Goal: Task Accomplishment & Management: Use online tool/utility

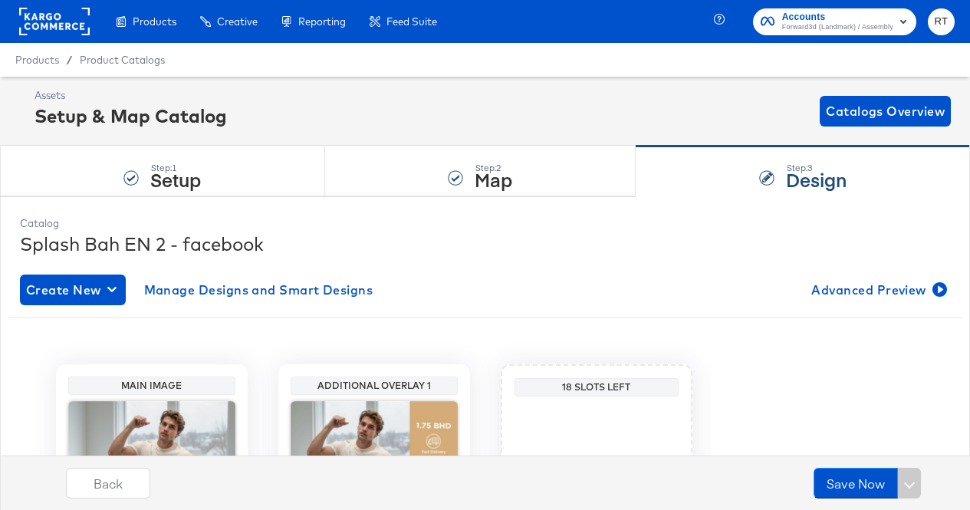
scroll to position [220, 0]
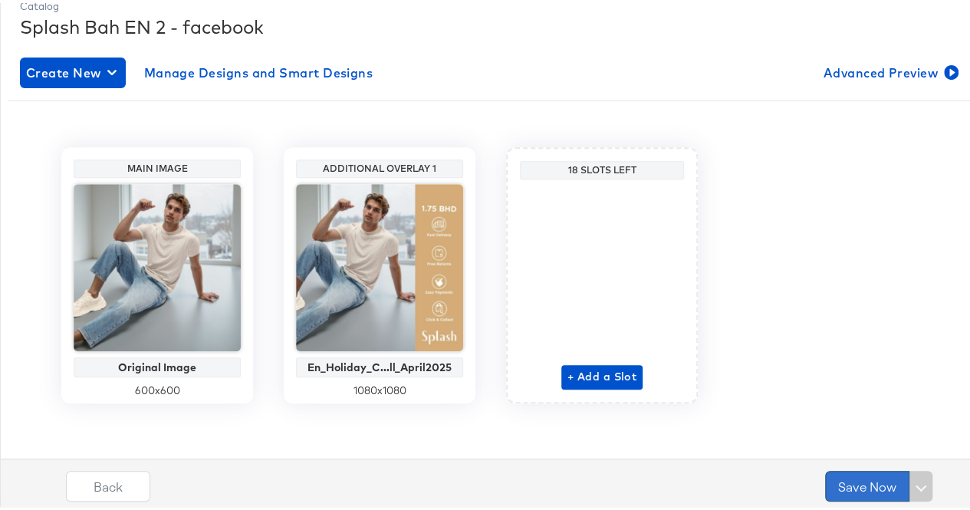
click at [831, 492] on button "Save Now" at bounding box center [867, 483] width 84 height 31
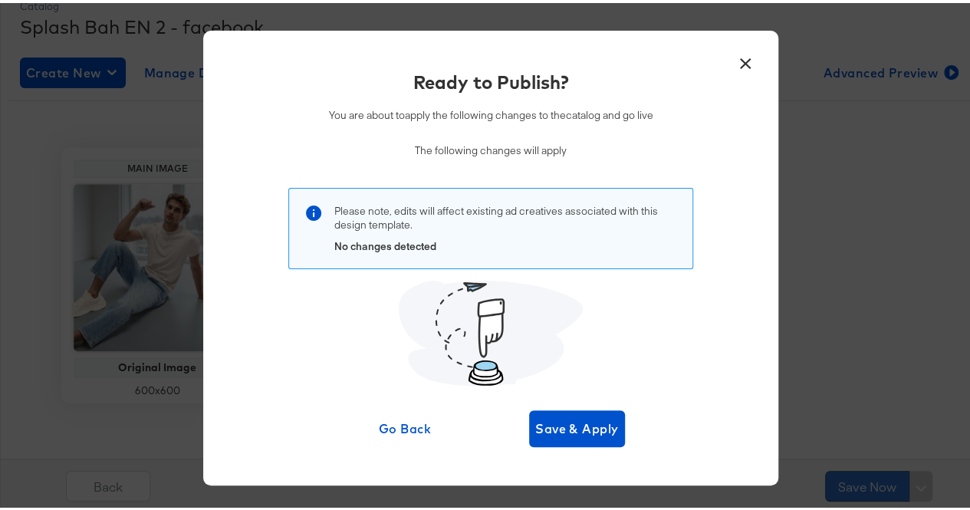
scroll to position [0, 0]
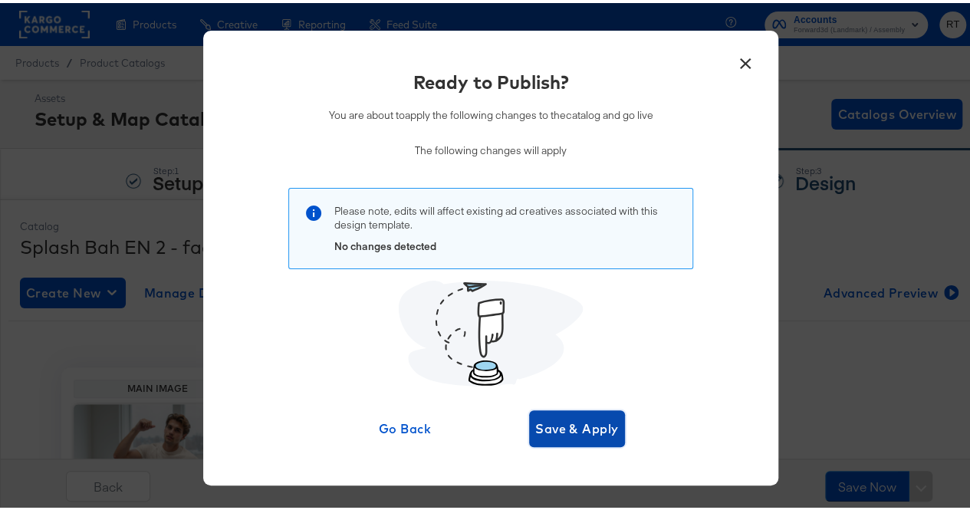
click at [553, 426] on span "Save & Apply" at bounding box center [577, 425] width 84 height 21
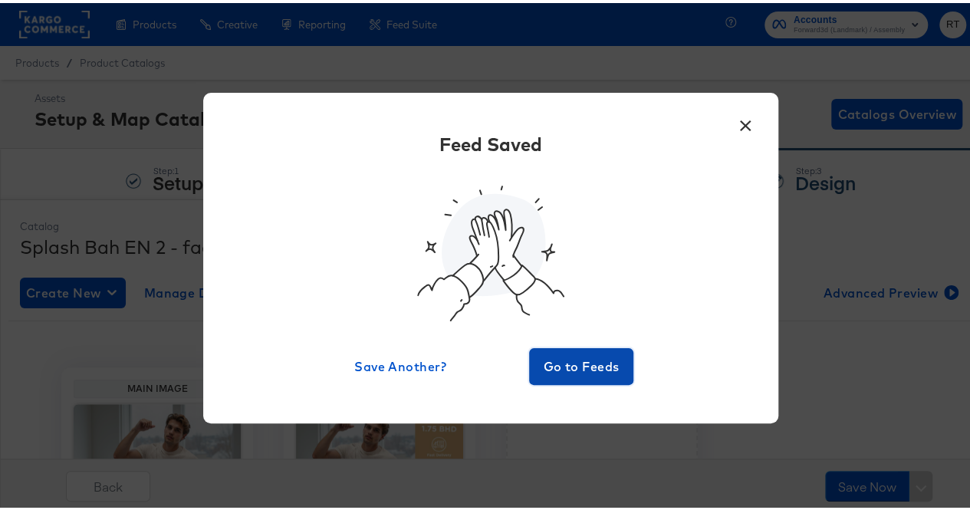
click at [576, 347] on button "Go to Feeds" at bounding box center [581, 363] width 104 height 37
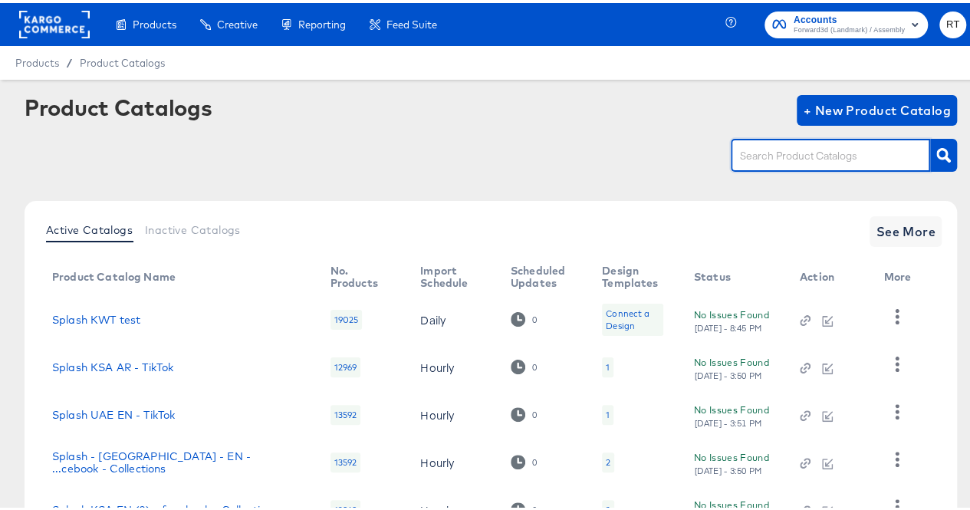
click at [768, 160] on input "text" at bounding box center [818, 153] width 163 height 18
type input "uae"
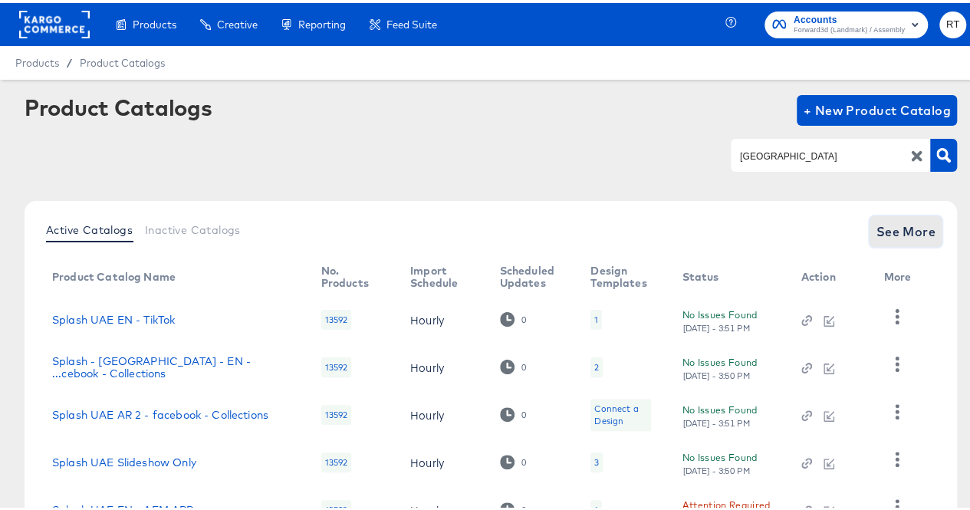
click at [904, 225] on span "See More" at bounding box center [905, 228] width 60 height 21
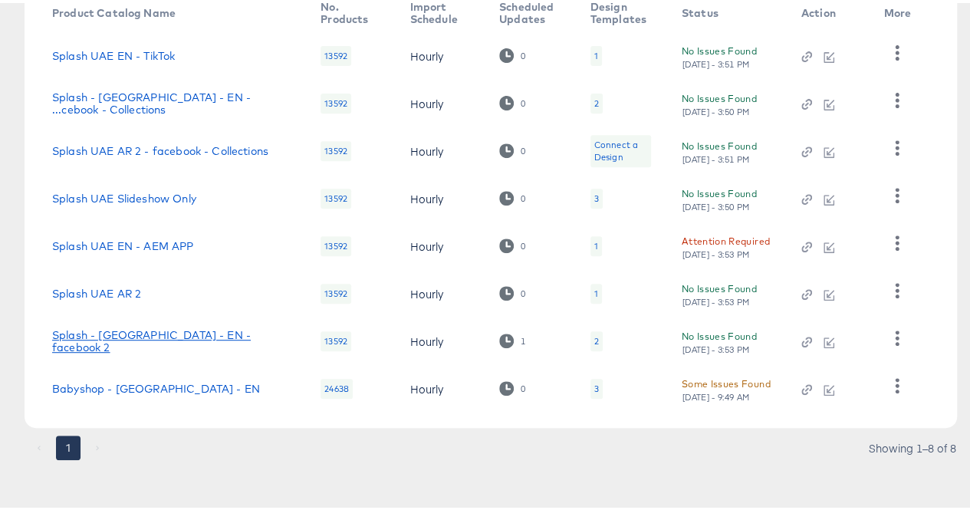
click at [128, 333] on link "Splash - UAE - EN - facebook 2" at bounding box center [171, 338] width 238 height 25
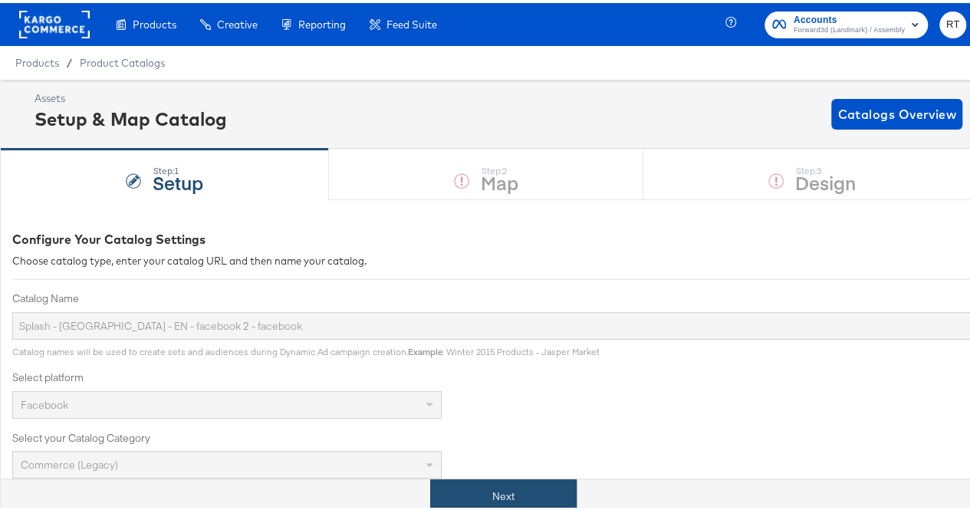
click at [504, 489] on button "Next" at bounding box center [503, 493] width 146 height 34
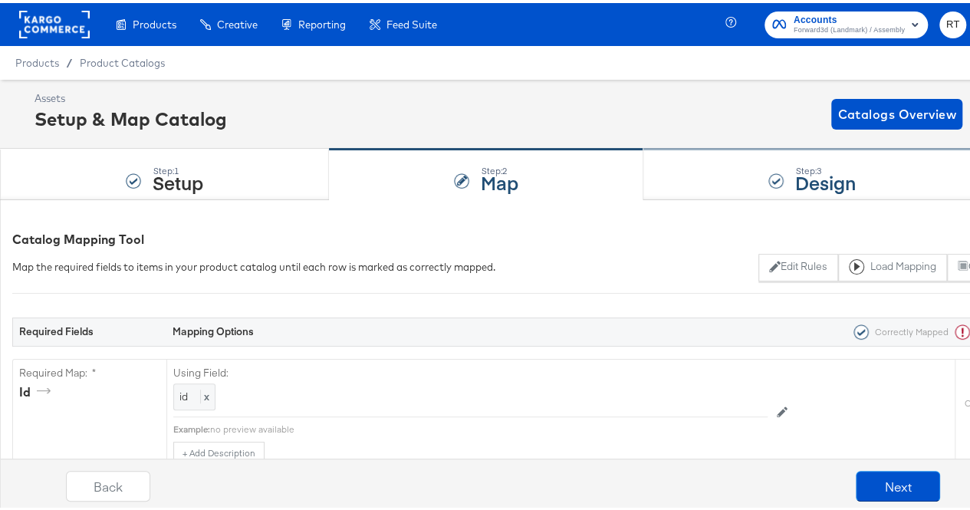
click at [714, 172] on div "Step: 3 Design" at bounding box center [812, 171] width 338 height 51
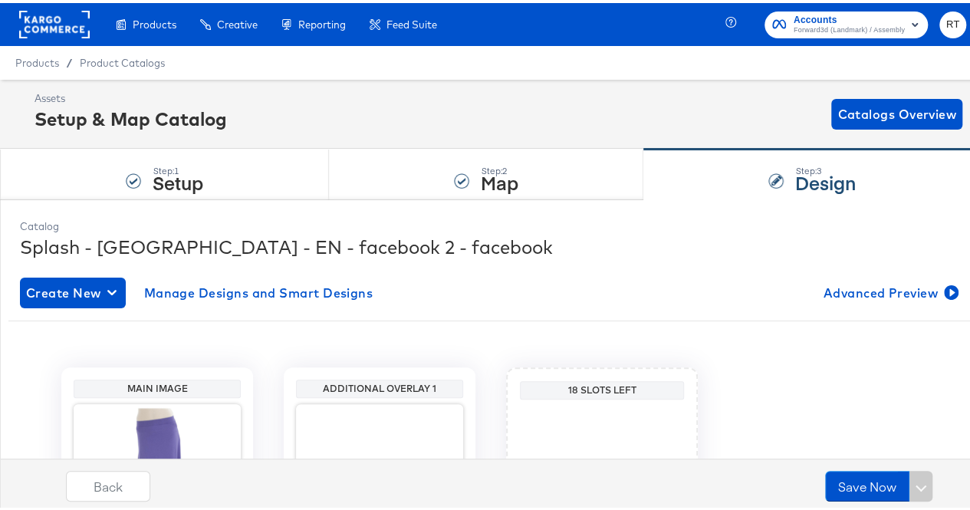
scroll to position [220, 0]
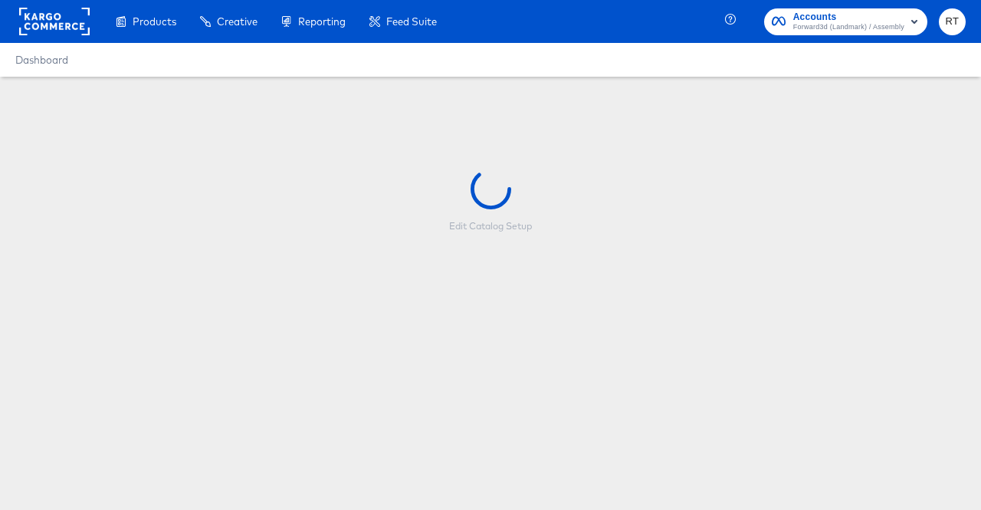
click at [78, 22] on rect at bounding box center [54, 22] width 71 height 28
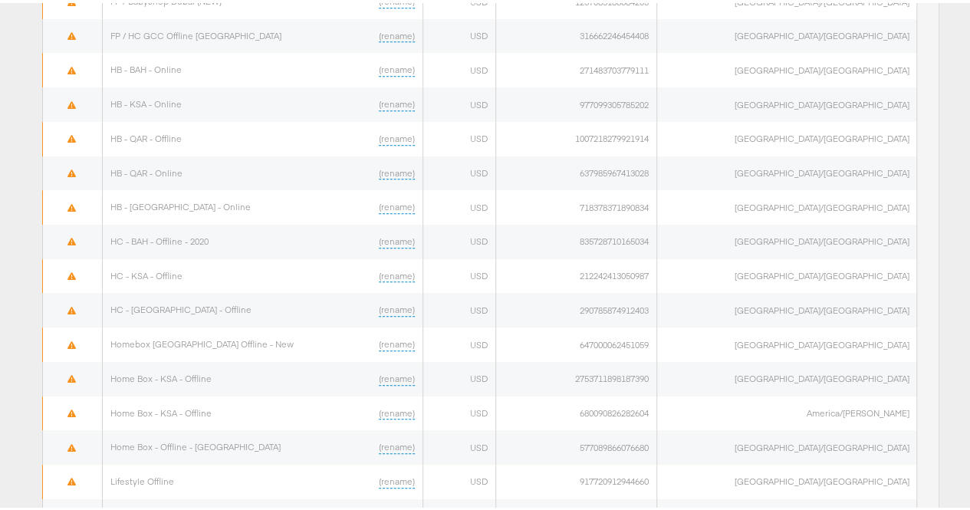
scroll to position [940, 0]
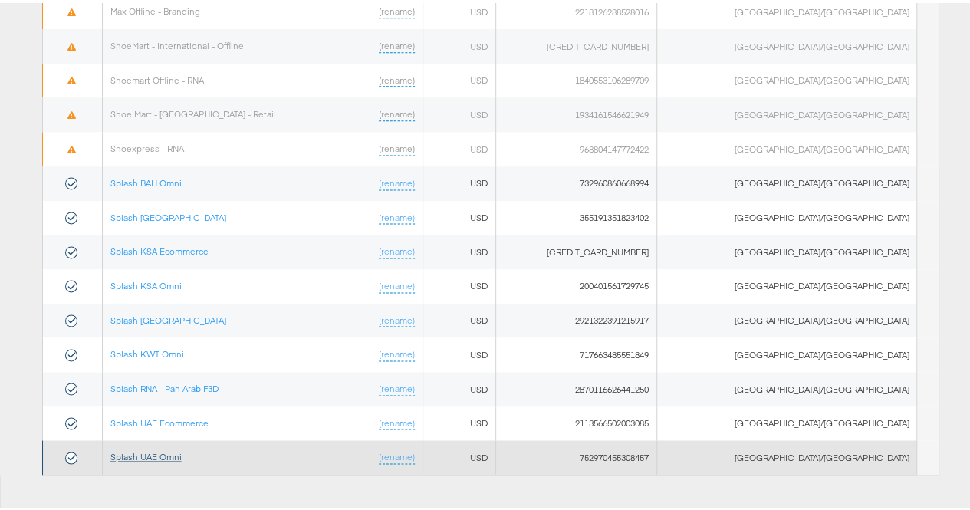
click at [161, 448] on link "Splash UAE Omni" at bounding box center [145, 453] width 71 height 11
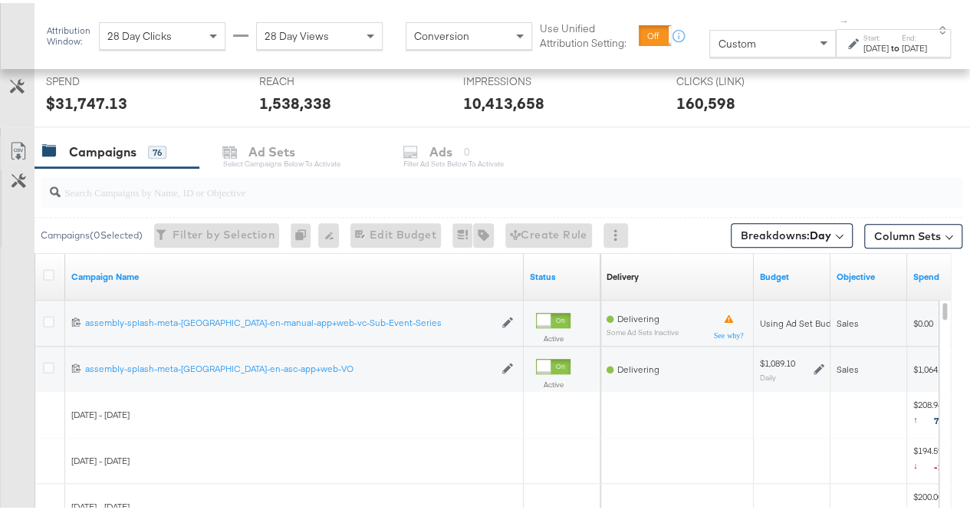
scroll to position [587, 0]
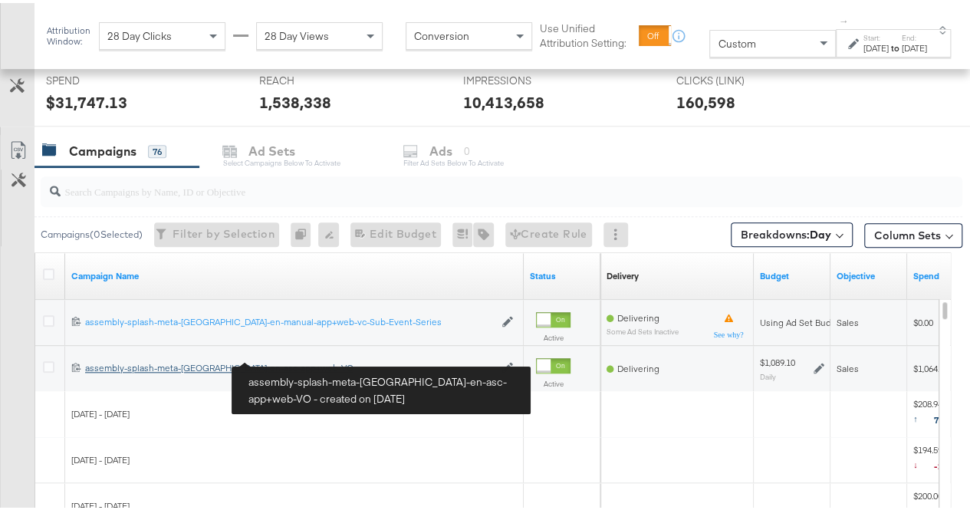
click at [101, 364] on div "assembly-splash-meta-uae-en-asc-app+web-VO assembly-splash-meta-uae-en-asc-app+…" at bounding box center [289, 365] width 409 height 12
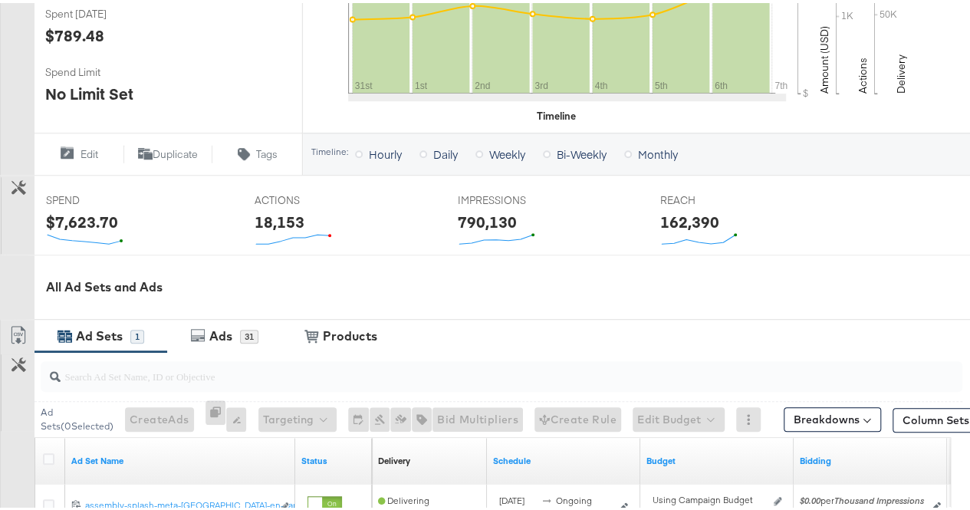
scroll to position [648, 0]
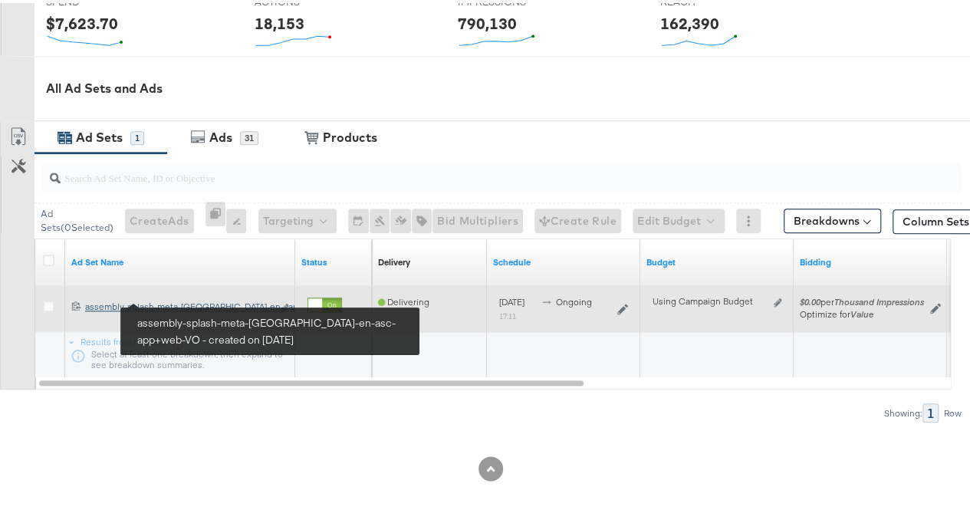
click at [174, 298] on div "assembly-splash-meta-uae-en-asc-app+web-VO assembly-splash-meta-uae-en-...app+w…" at bounding box center [178, 303] width 186 height 12
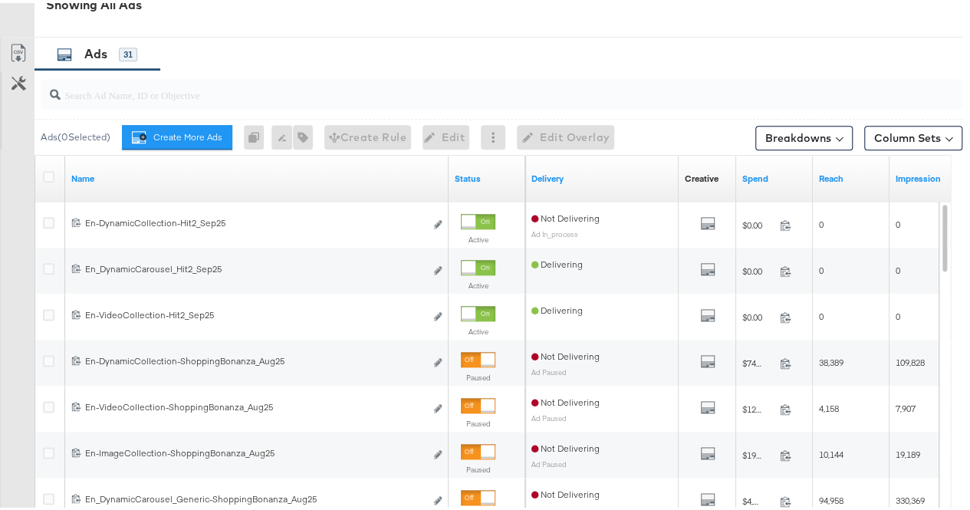
scroll to position [790, 0]
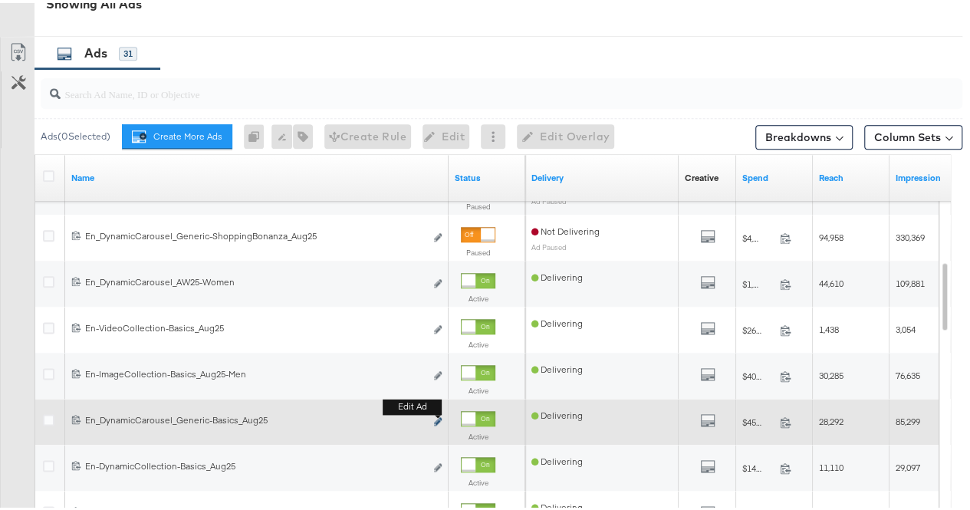
click at [438, 414] on icon "link" at bounding box center [438, 418] width 8 height 8
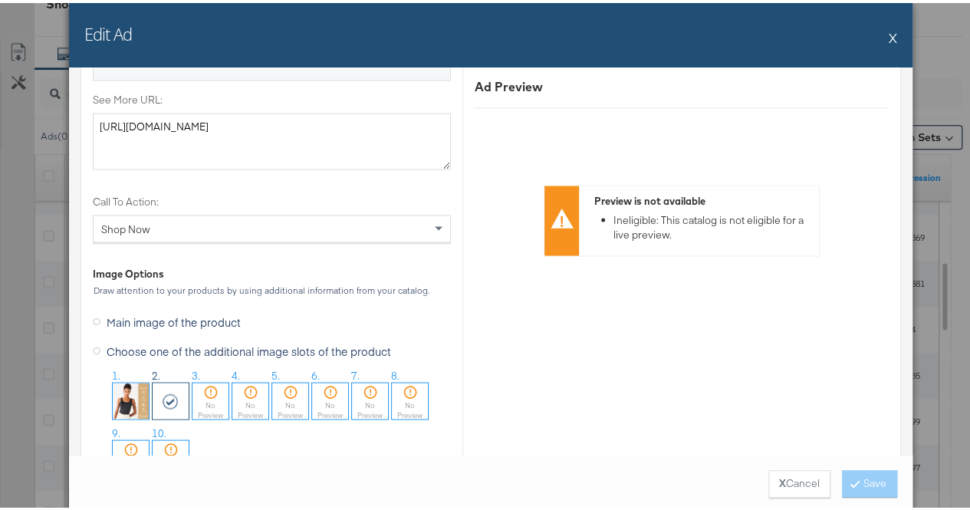
scroll to position [1492, 0]
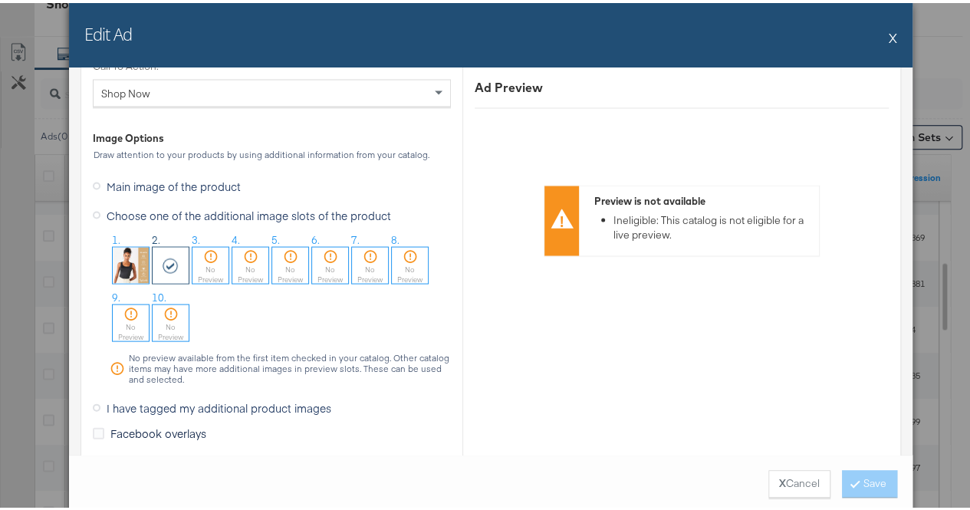
click at [131, 260] on img at bounding box center [131, 262] width 36 height 36
click at [832, 481] on div "X Cancel Save" at bounding box center [490, 480] width 843 height 58
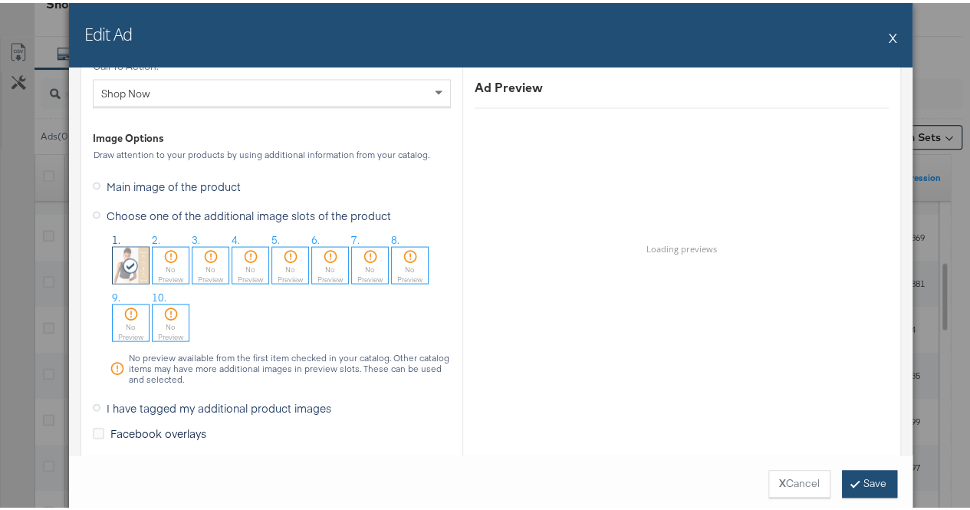
click at [852, 483] on icon at bounding box center [854, 479] width 5 height 9
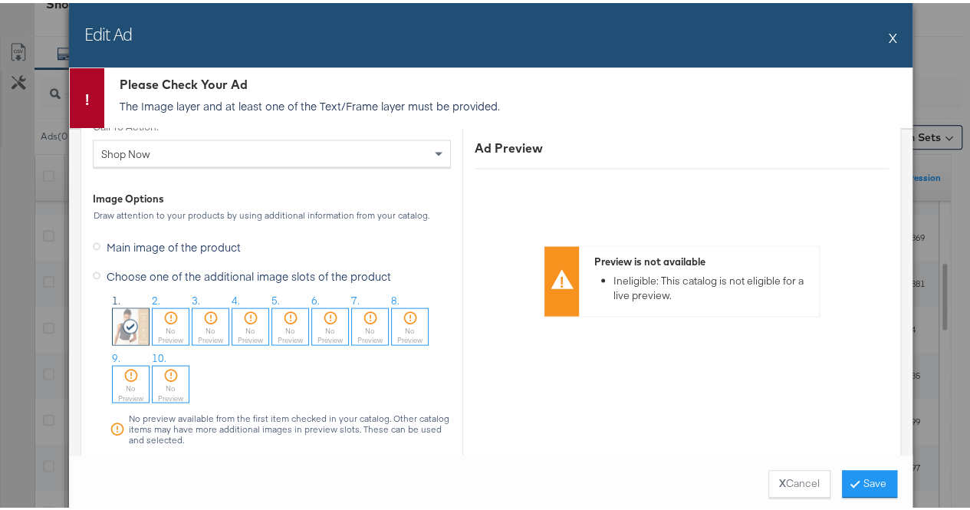
click at [888, 36] on button "X" at bounding box center [892, 34] width 8 height 31
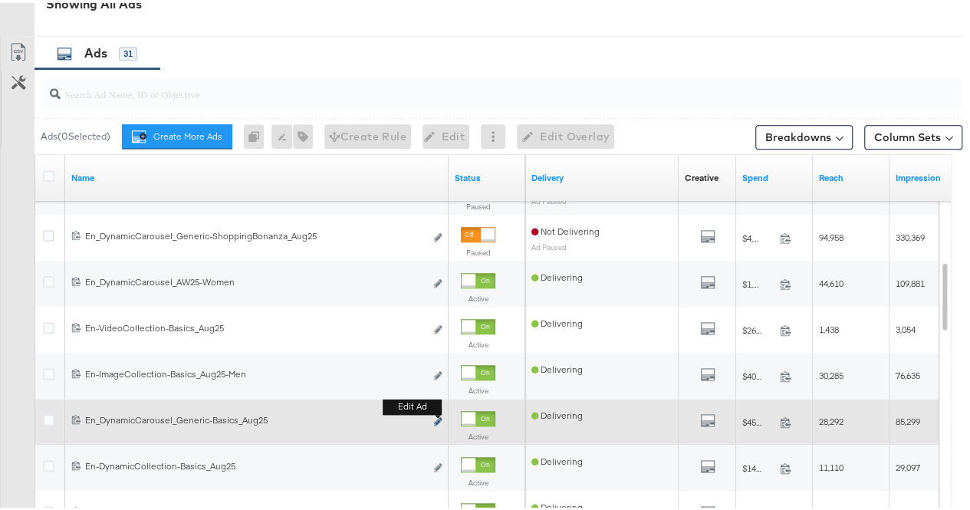
click at [437, 418] on icon "link" at bounding box center [438, 418] width 8 height 8
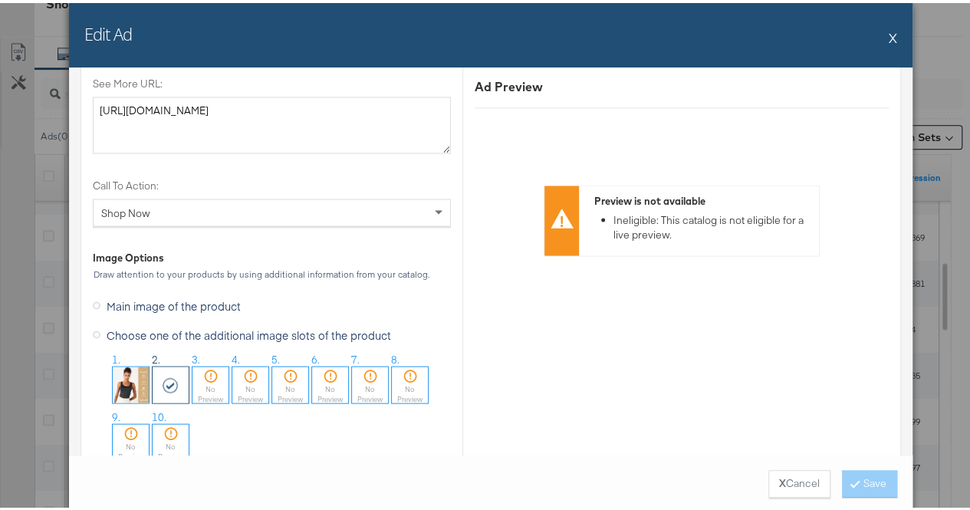
scroll to position [1380, 0]
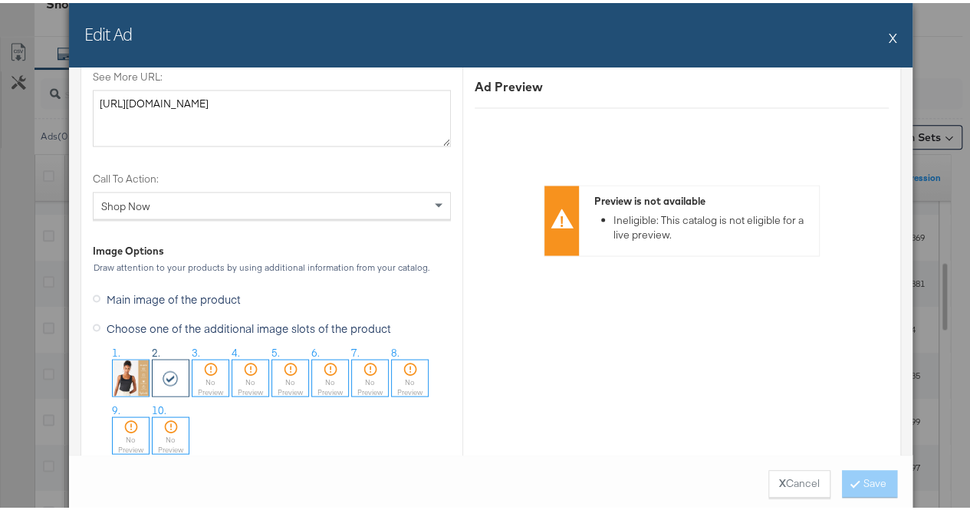
click at [126, 360] on img at bounding box center [131, 374] width 36 height 36
click at [855, 484] on button "Save" at bounding box center [869, 481] width 55 height 28
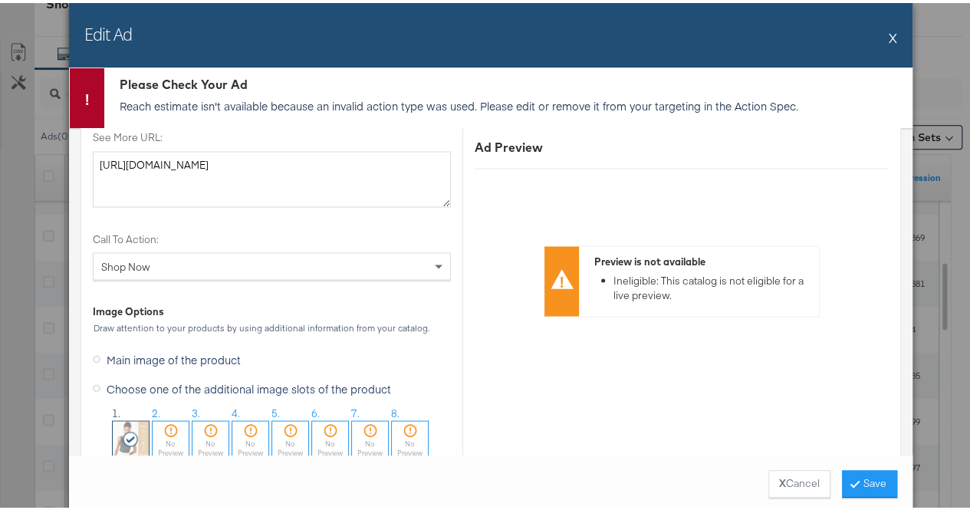
click at [631, 103] on p "Reach estimate isn't available because an invalid action type was used. Please …" at bounding box center [512, 102] width 784 height 15
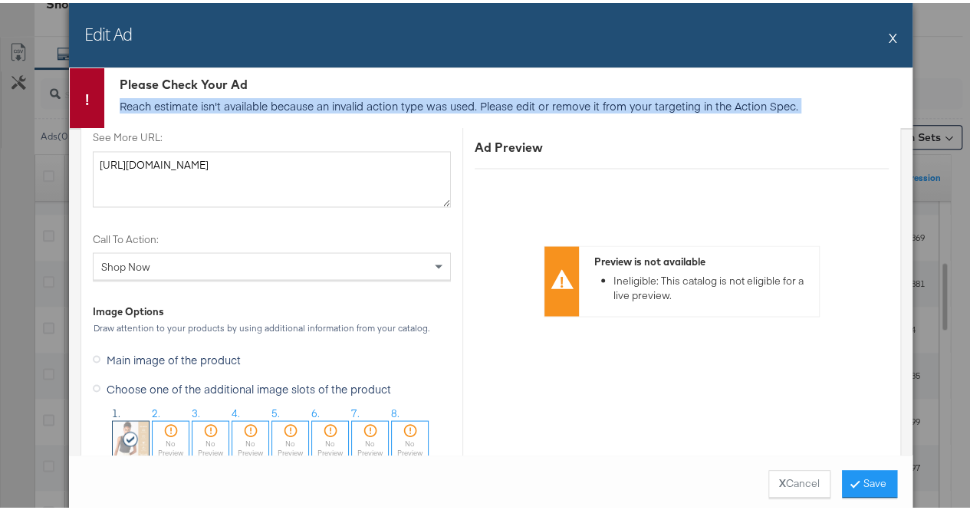
click at [631, 103] on p "Reach estimate isn't available because an invalid action type was used. Please …" at bounding box center [512, 102] width 784 height 15
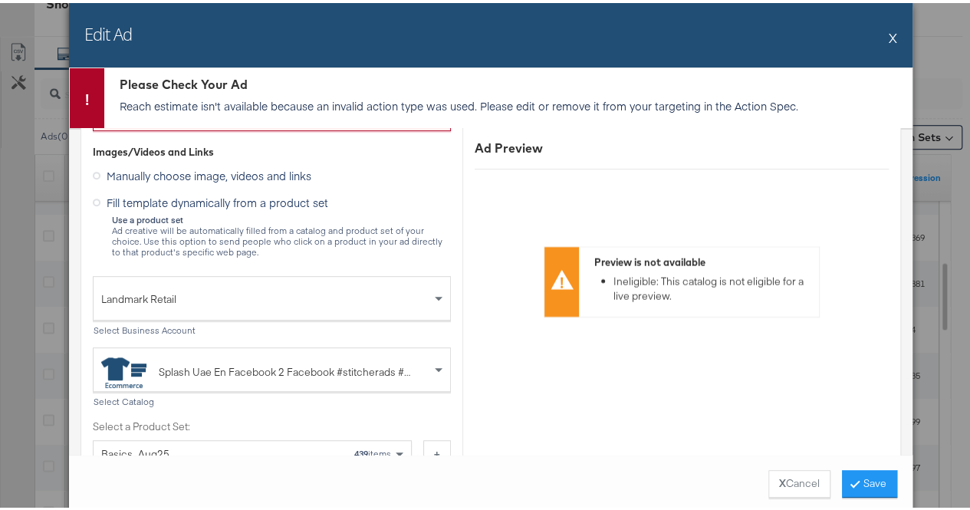
scroll to position [162, 0]
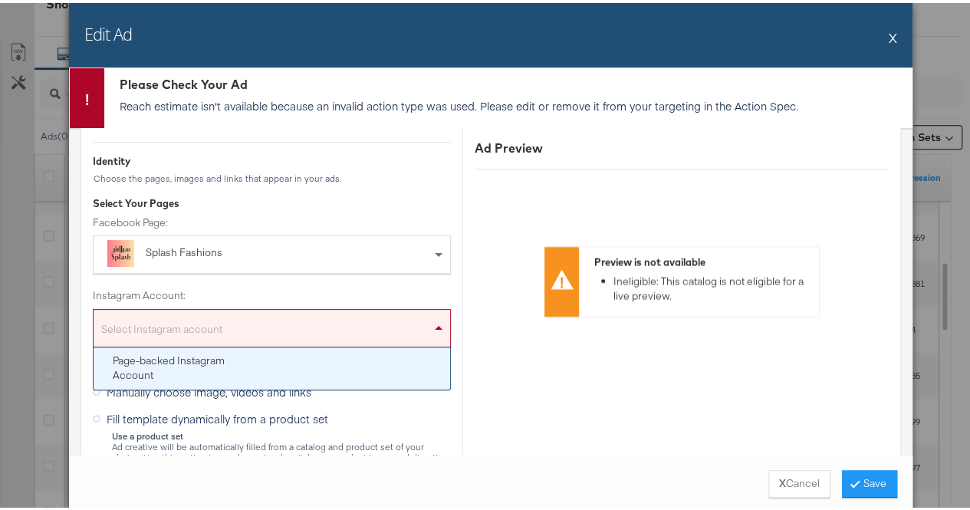
click at [431, 333] on span at bounding box center [440, 325] width 19 height 37
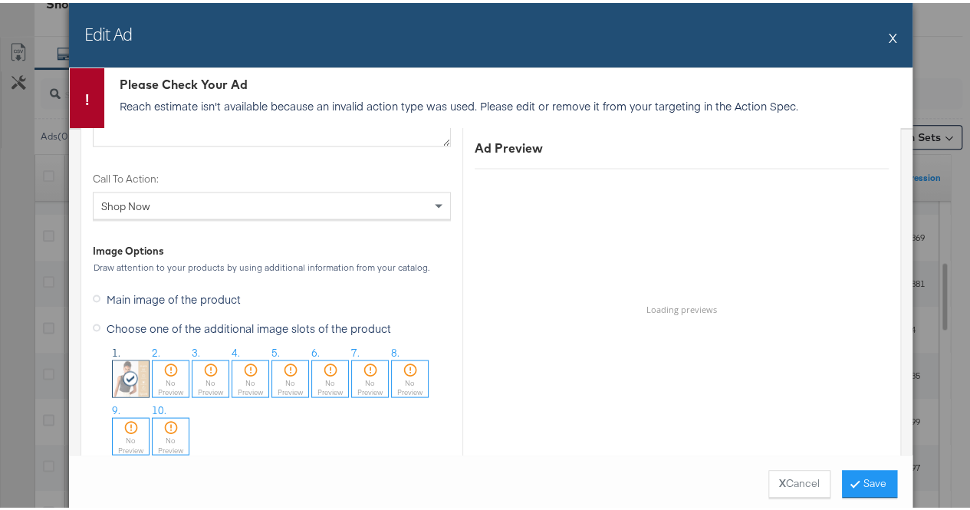
scroll to position [1520, 0]
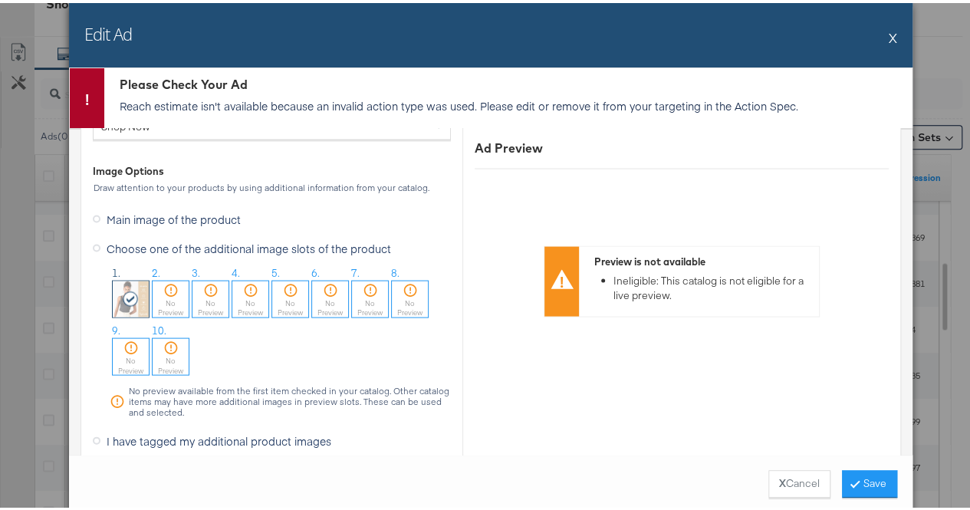
click at [121, 299] on div at bounding box center [131, 295] width 36 height 36
click at [871, 487] on button "Save" at bounding box center [869, 481] width 55 height 28
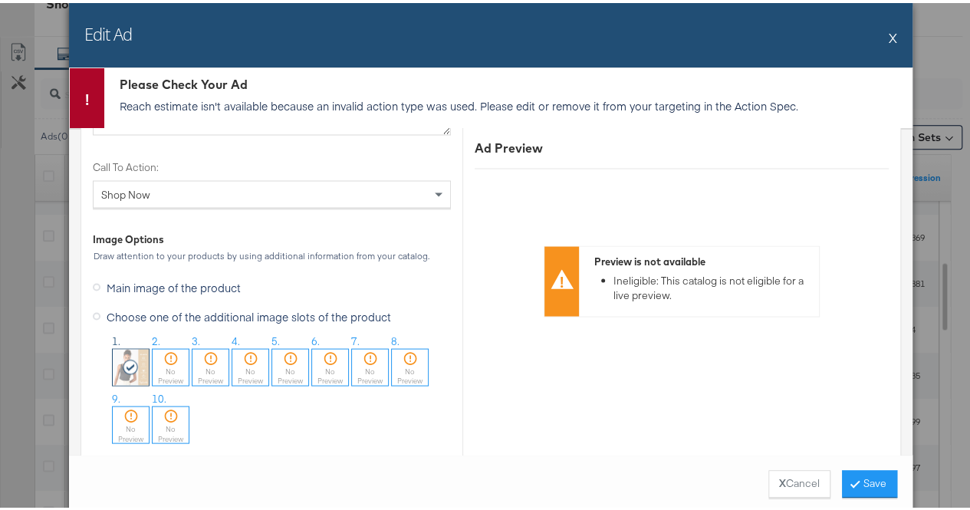
scroll to position [1459, 0]
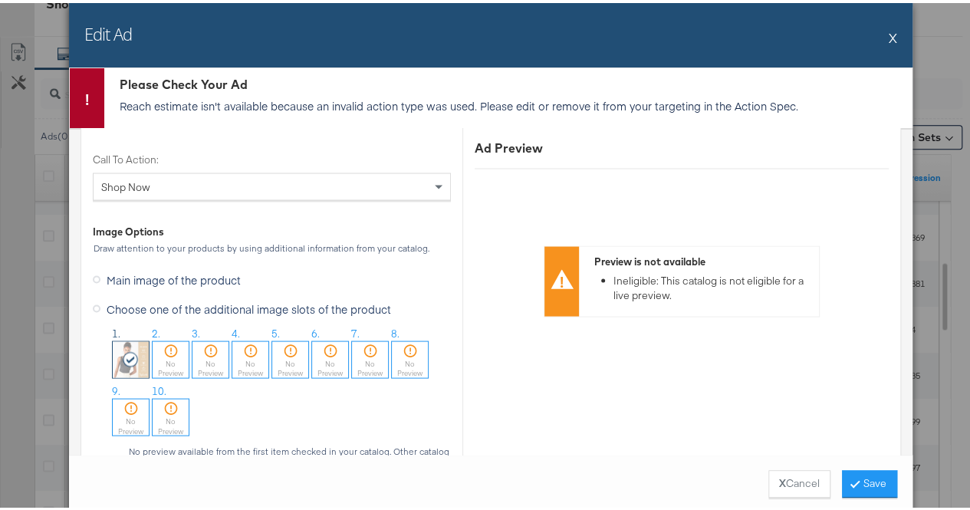
click at [888, 36] on button "X" at bounding box center [892, 34] width 8 height 31
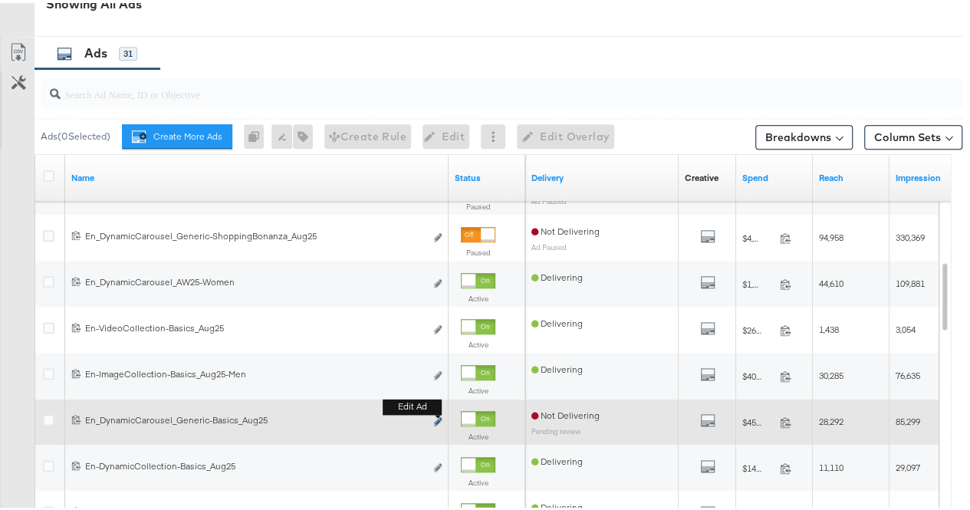
click at [438, 418] on icon "link" at bounding box center [438, 418] width 8 height 8
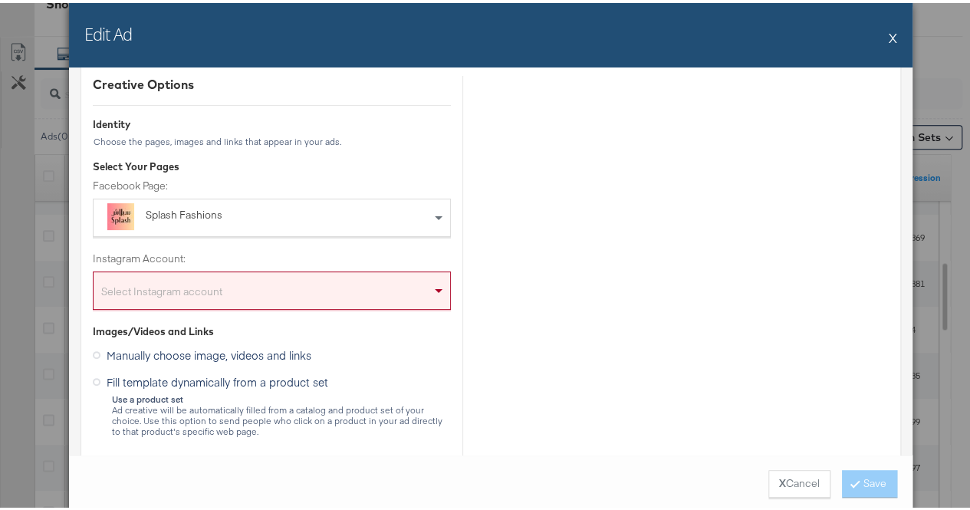
scroll to position [139, 0]
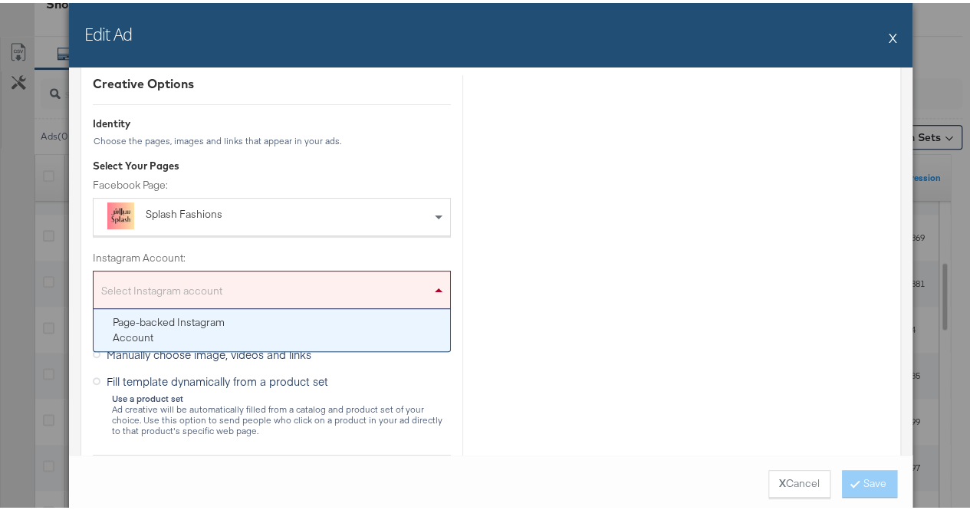
click at [310, 292] on div "Select Instagram account" at bounding box center [272, 289] width 356 height 31
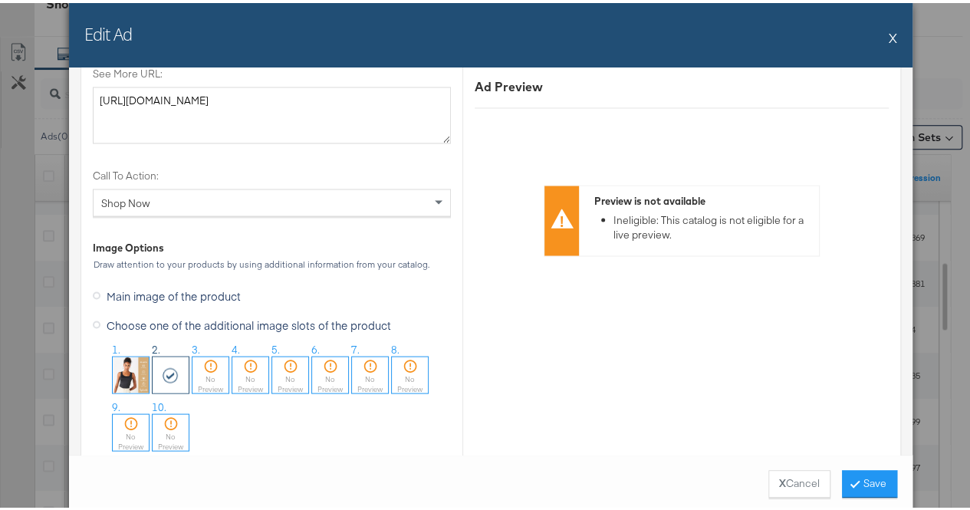
scroll to position [1391, 0]
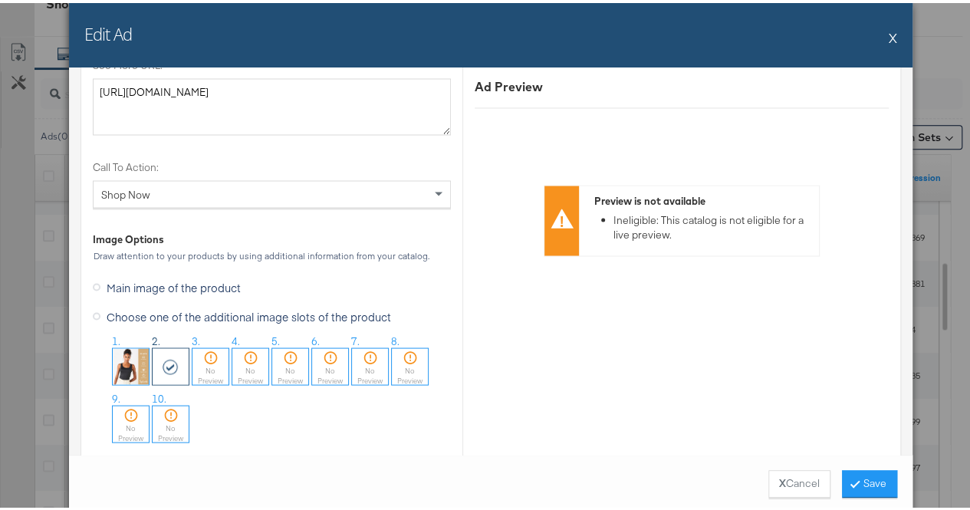
click at [117, 369] on img at bounding box center [131, 363] width 36 height 36
click at [862, 495] on div "X Cancel Save" at bounding box center [490, 480] width 843 height 58
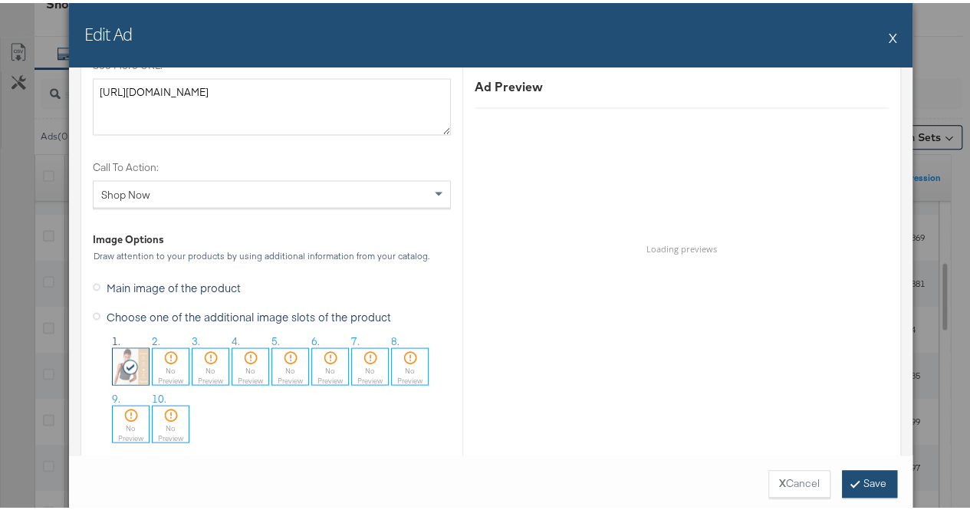
click at [858, 481] on button "Save" at bounding box center [869, 481] width 55 height 28
